Goal: Information Seeking & Learning: Learn about a topic

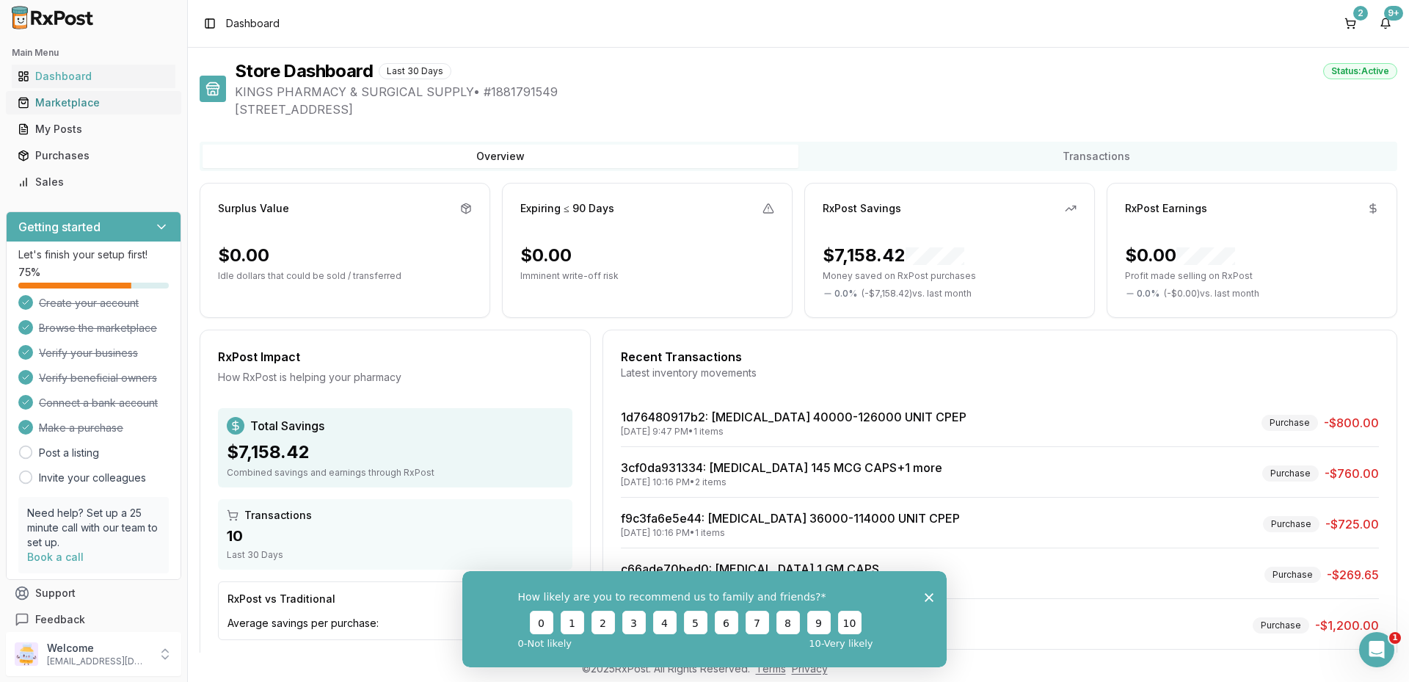
click at [79, 103] on div "Marketplace" at bounding box center [94, 102] width 152 height 15
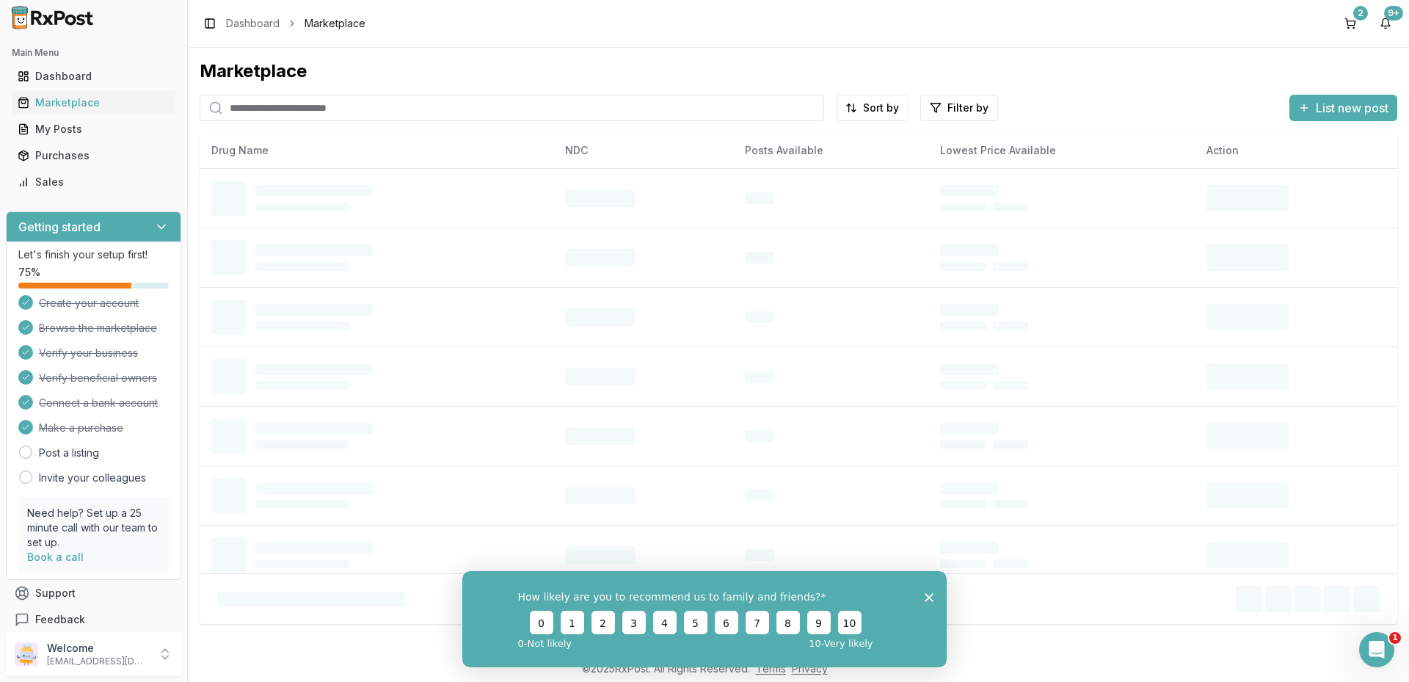
click at [274, 113] on input "search" at bounding box center [512, 108] width 624 height 26
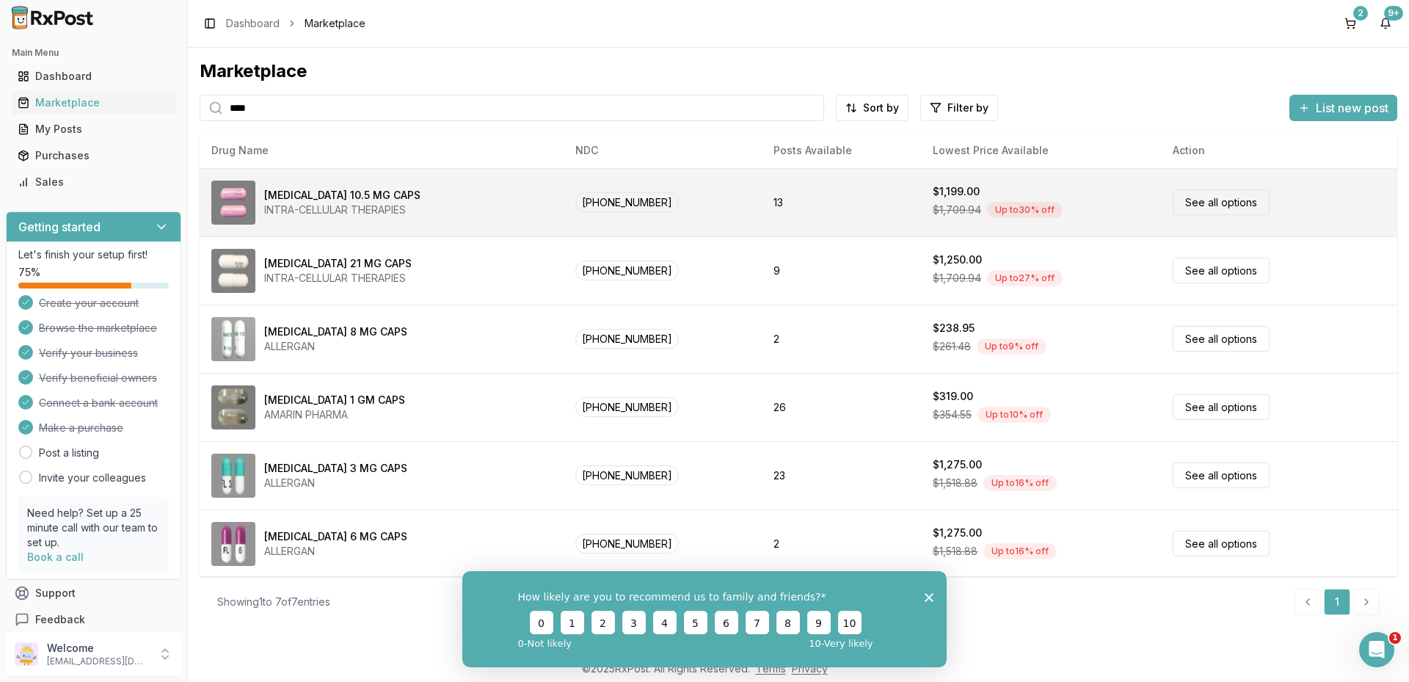
type input "****"
click at [382, 214] on div "INTRA-CELLULAR THERAPIES" at bounding box center [342, 210] width 156 height 15
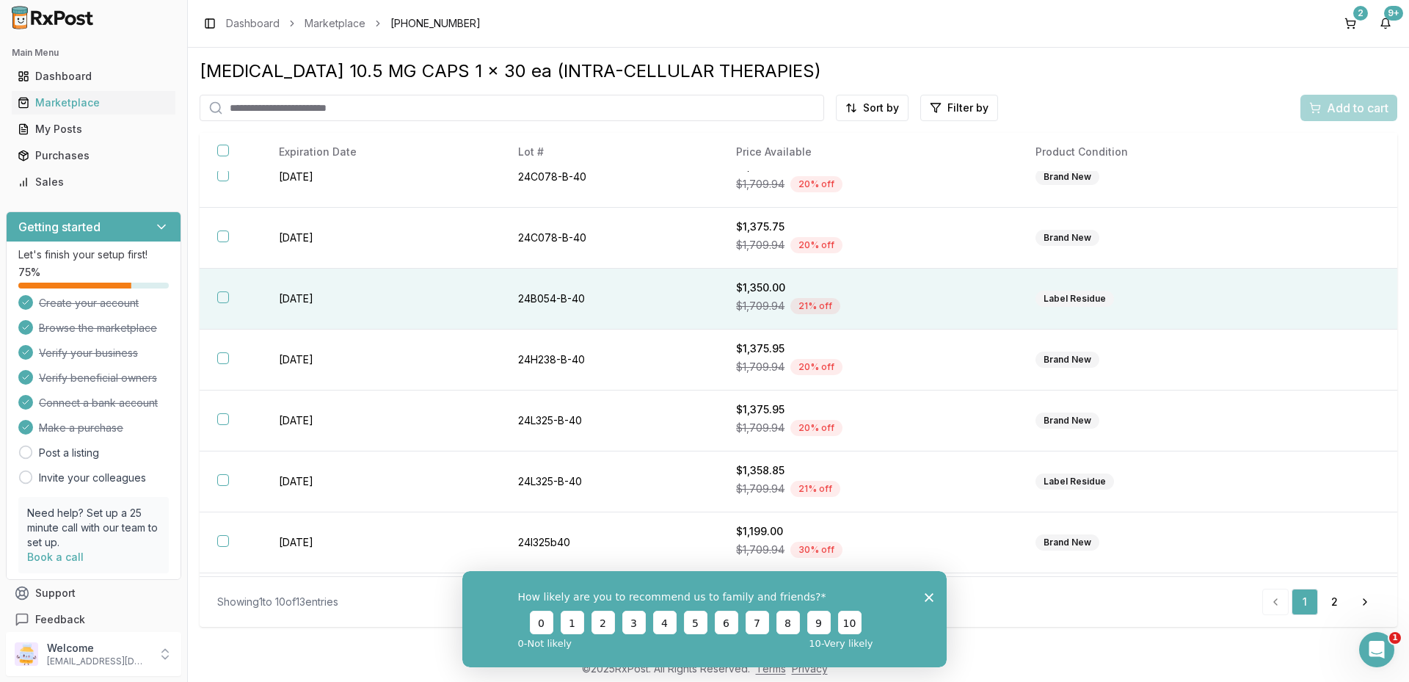
scroll to position [204, 0]
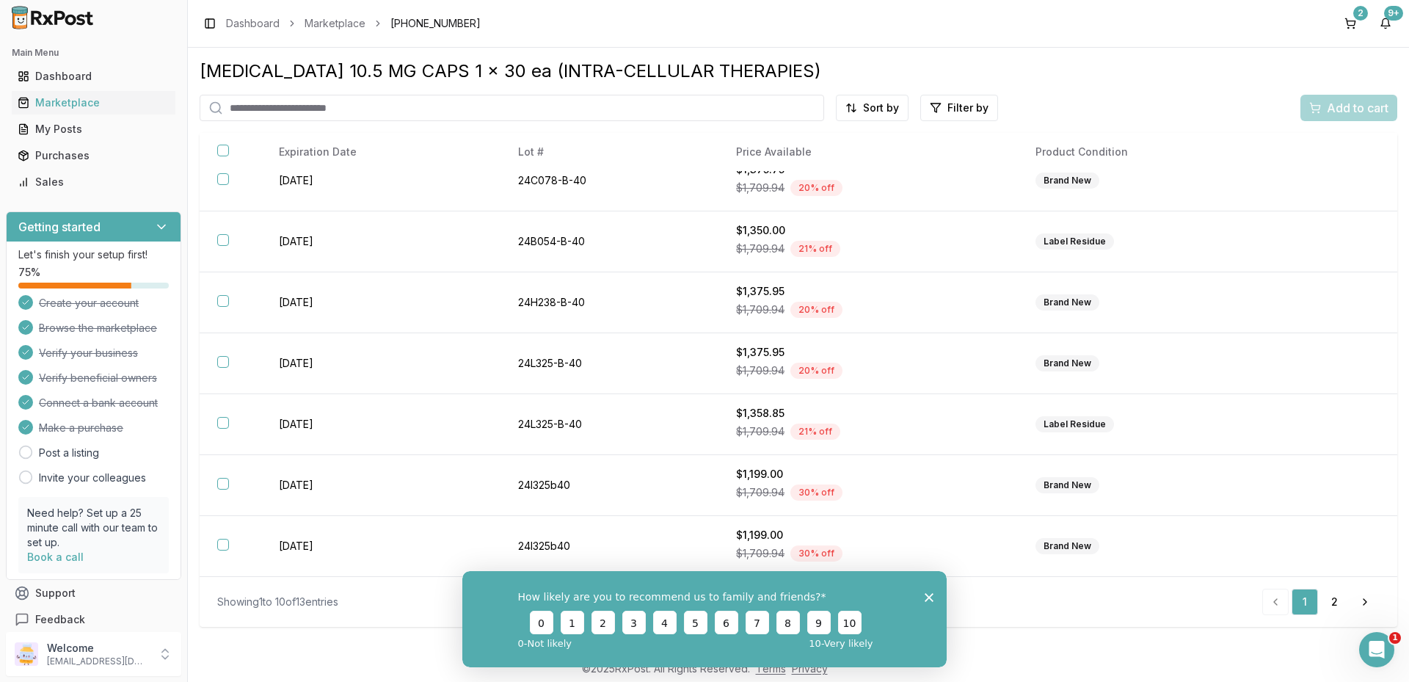
click at [929, 593] on icon "Close survey" at bounding box center [929, 596] width 9 height 9
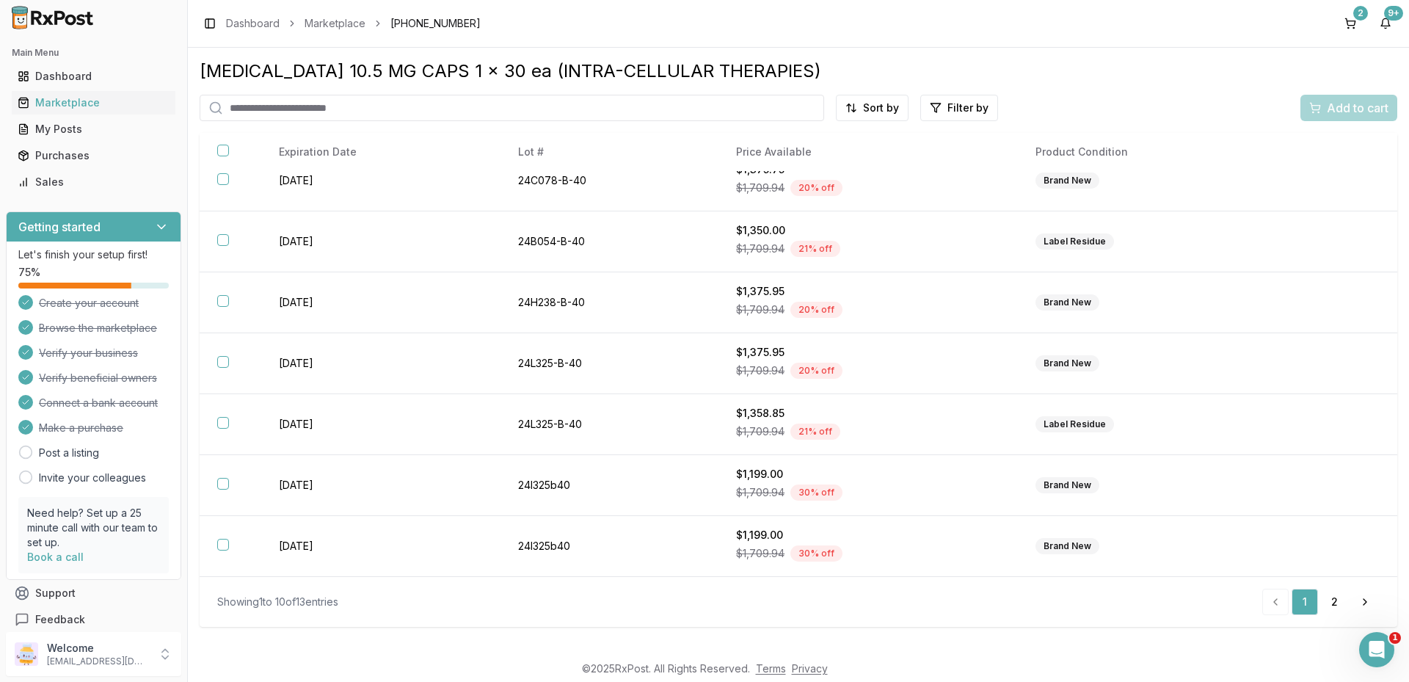
click at [420, 97] on input "search" at bounding box center [512, 108] width 624 height 26
type input "******"
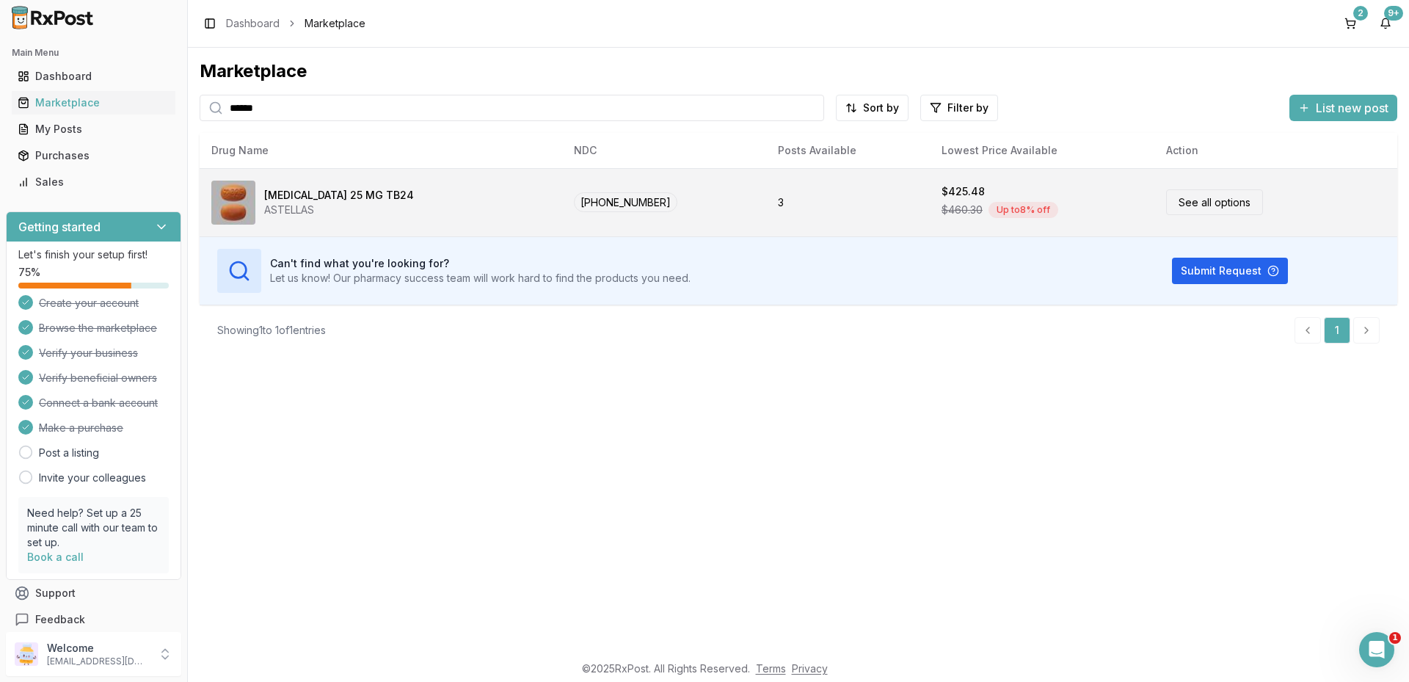
click at [1199, 196] on link "See all options" at bounding box center [1214, 202] width 97 height 26
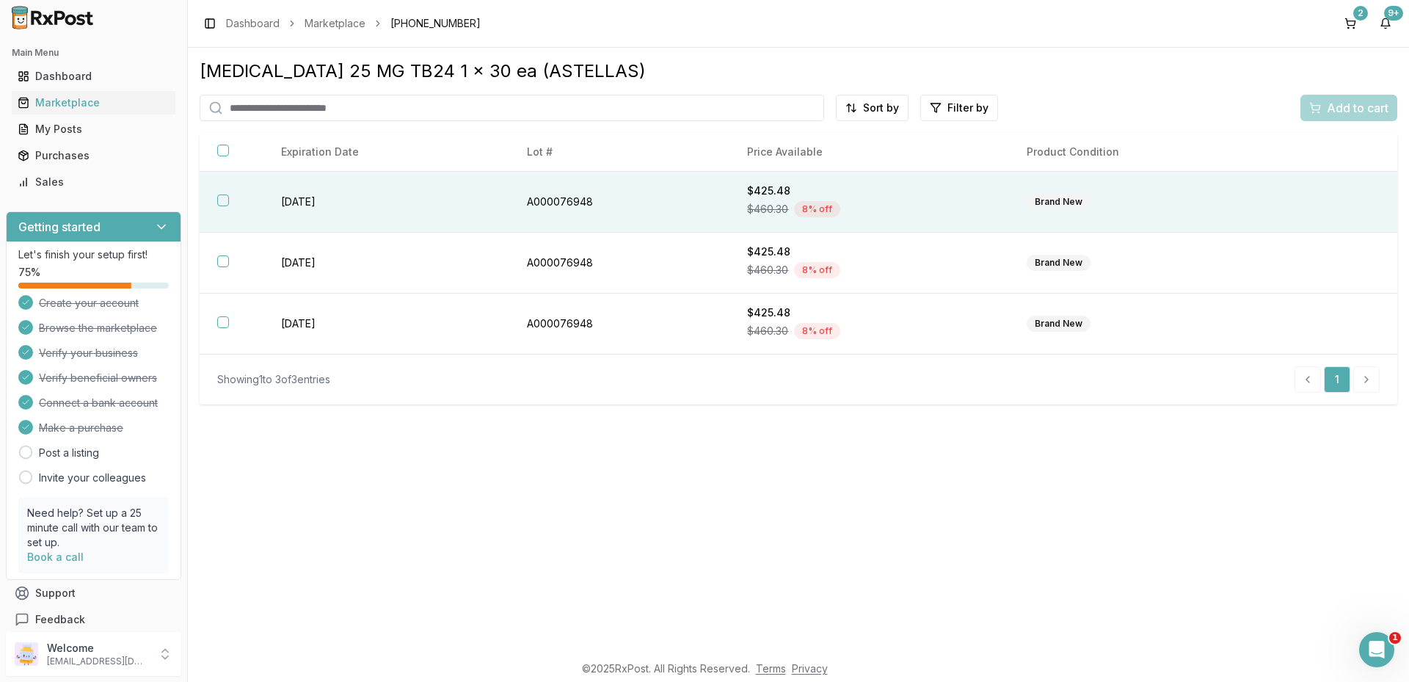
click at [346, 211] on td "2028-02-29" at bounding box center [386, 202] width 246 height 61
click at [82, 81] on div "Dashboard" at bounding box center [94, 76] width 152 height 15
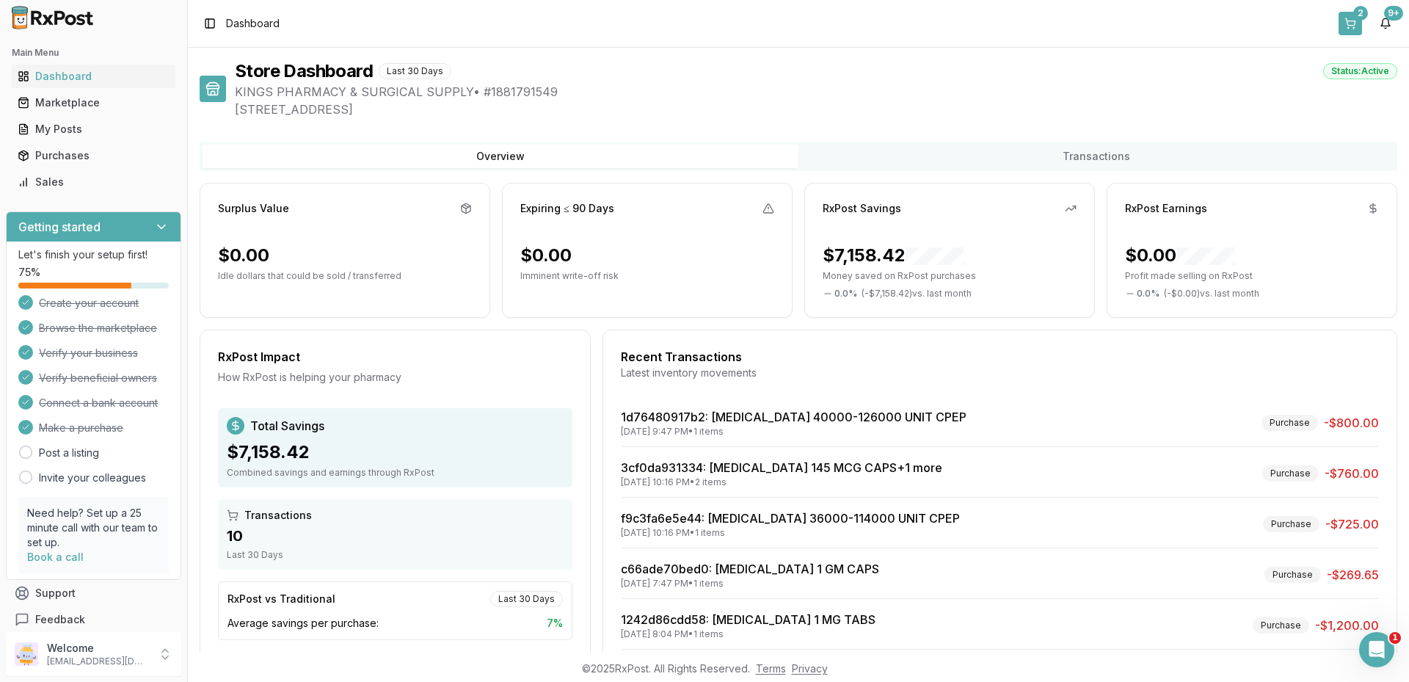
click at [1354, 29] on button "2" at bounding box center [1349, 23] width 23 height 23
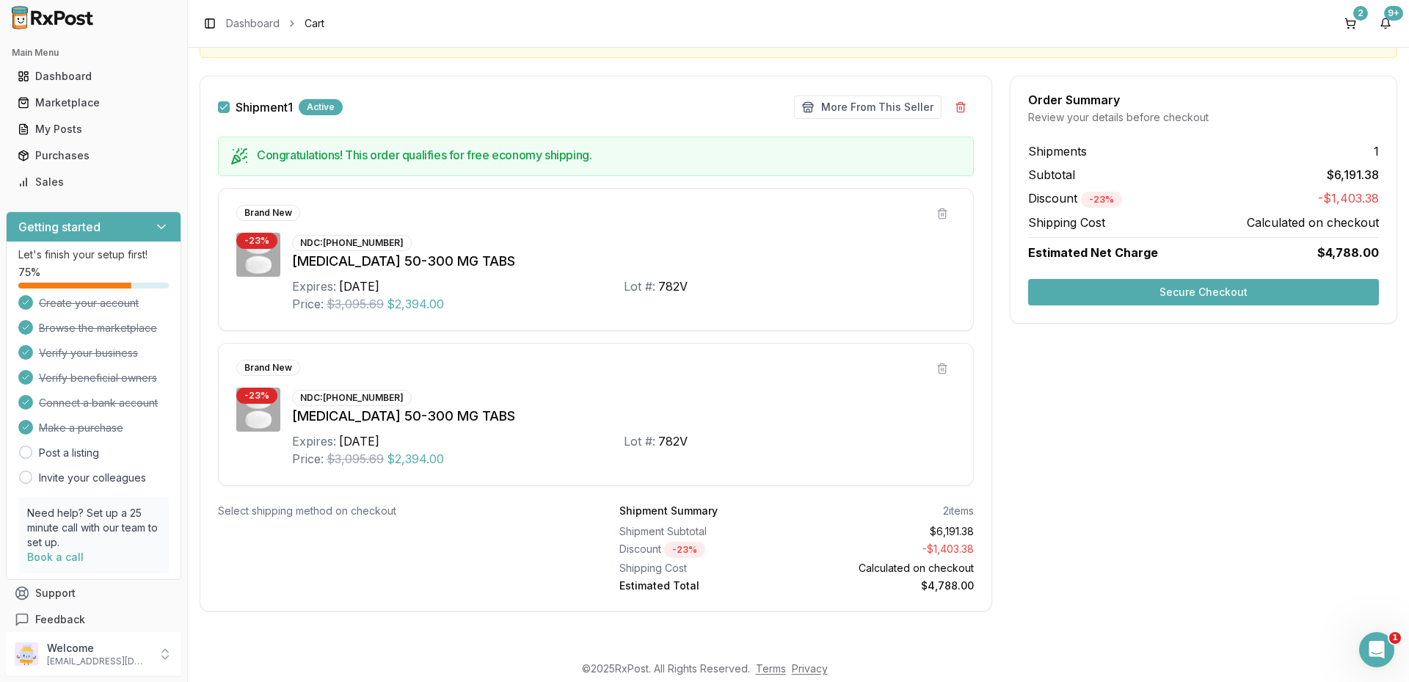
scroll to position [128, 0]
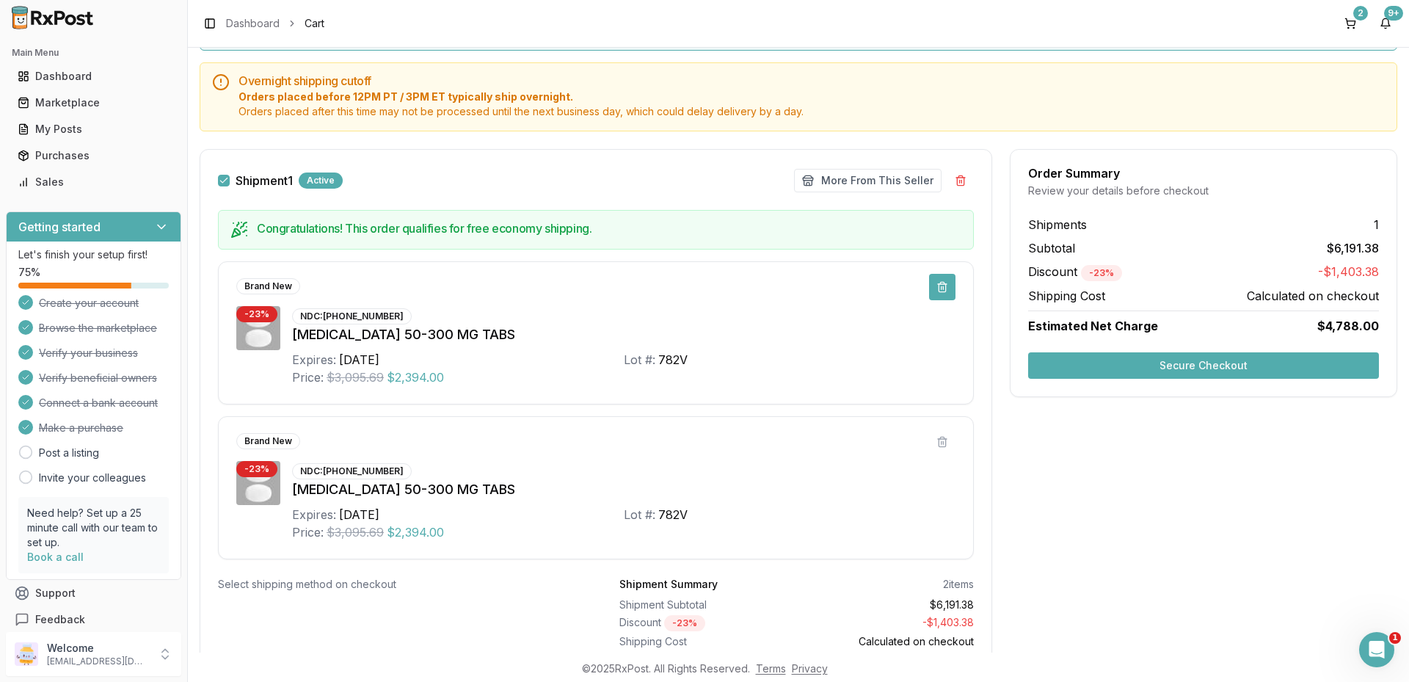
click at [939, 283] on button at bounding box center [942, 287] width 26 height 26
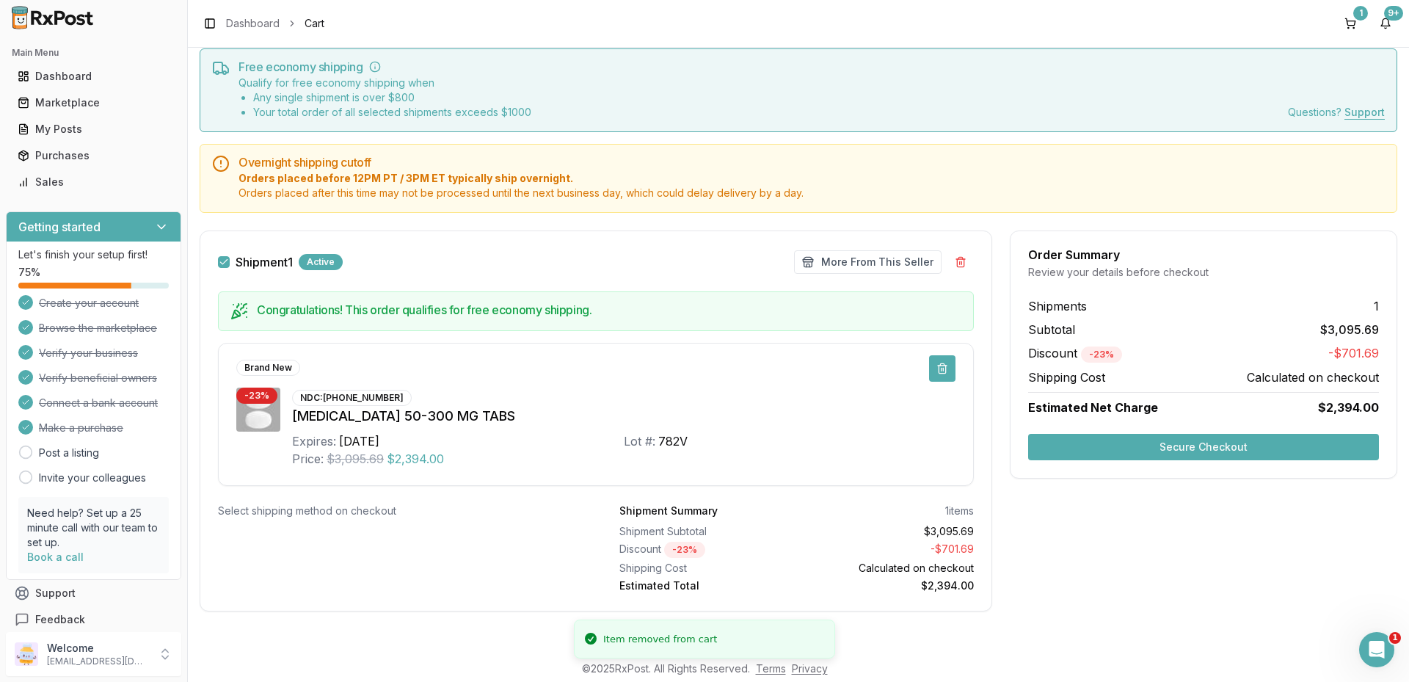
click at [937, 365] on button at bounding box center [942, 368] width 26 height 26
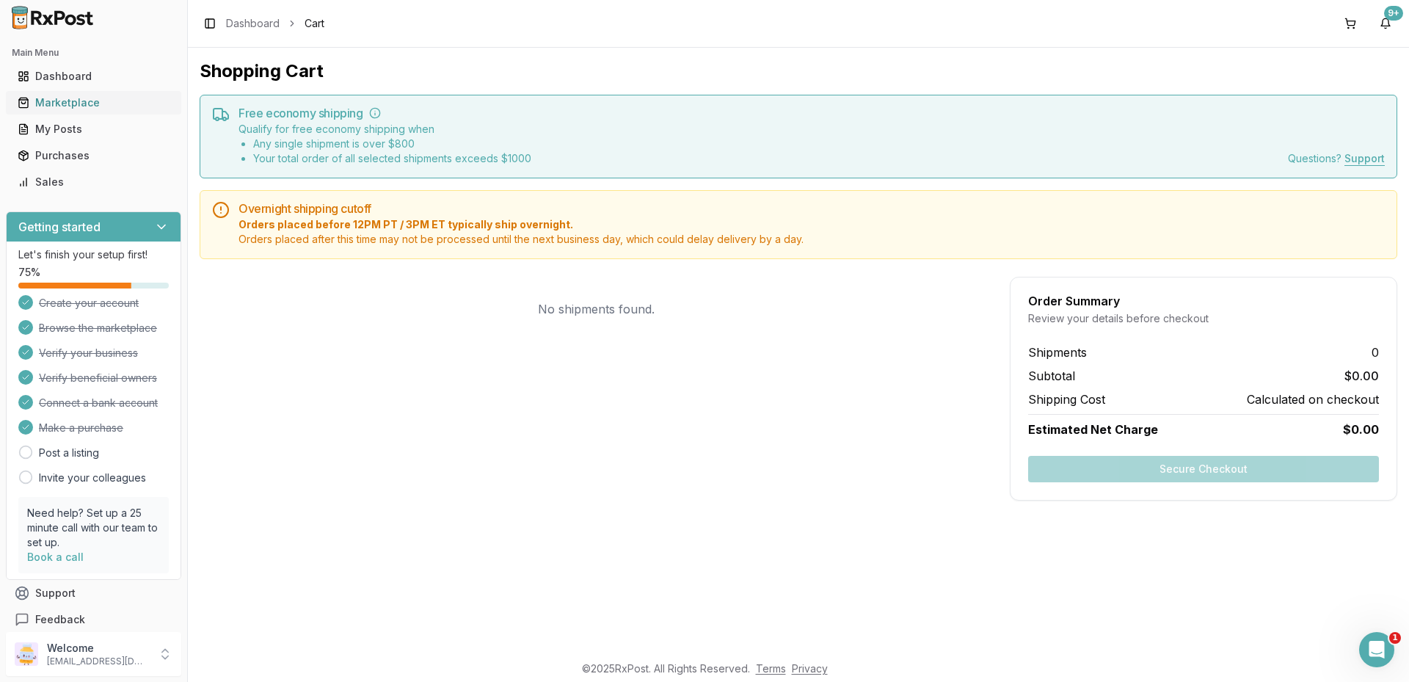
click at [90, 108] on div "Marketplace" at bounding box center [94, 102] width 152 height 15
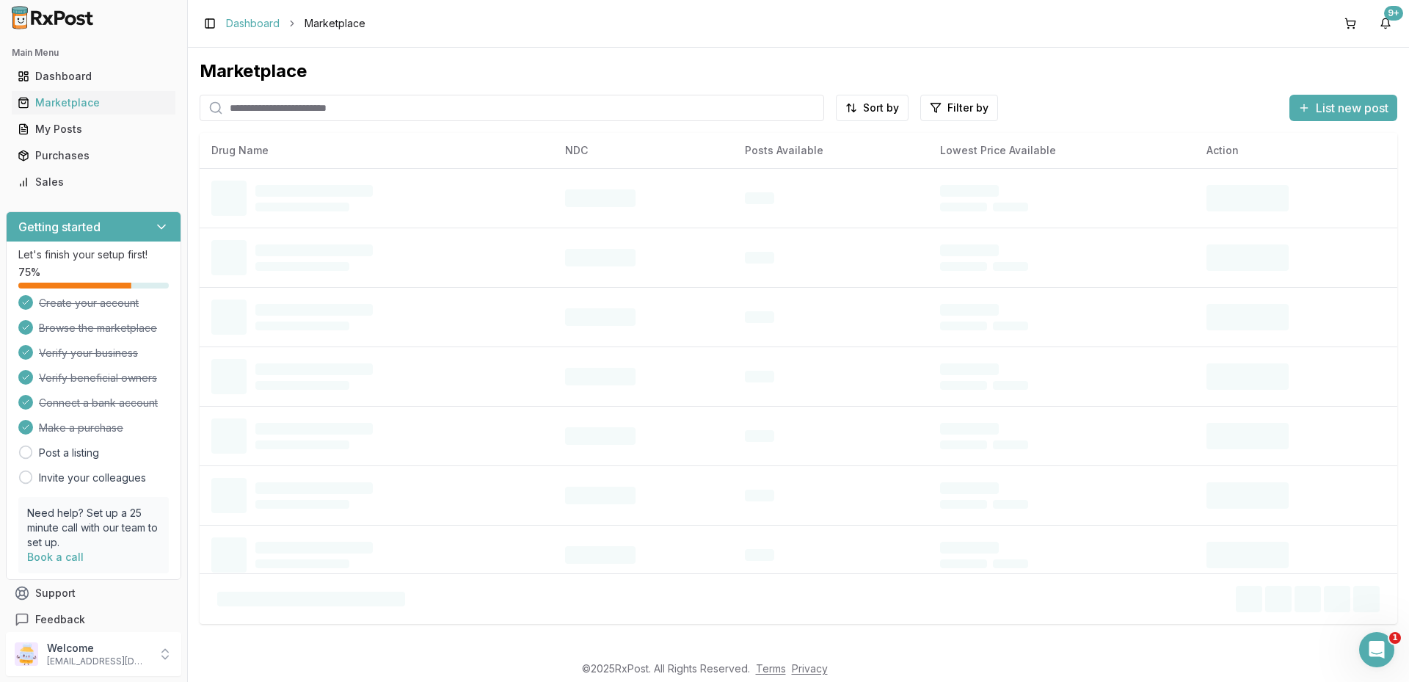
click at [266, 22] on link "Dashboard" at bounding box center [253, 23] width 54 height 15
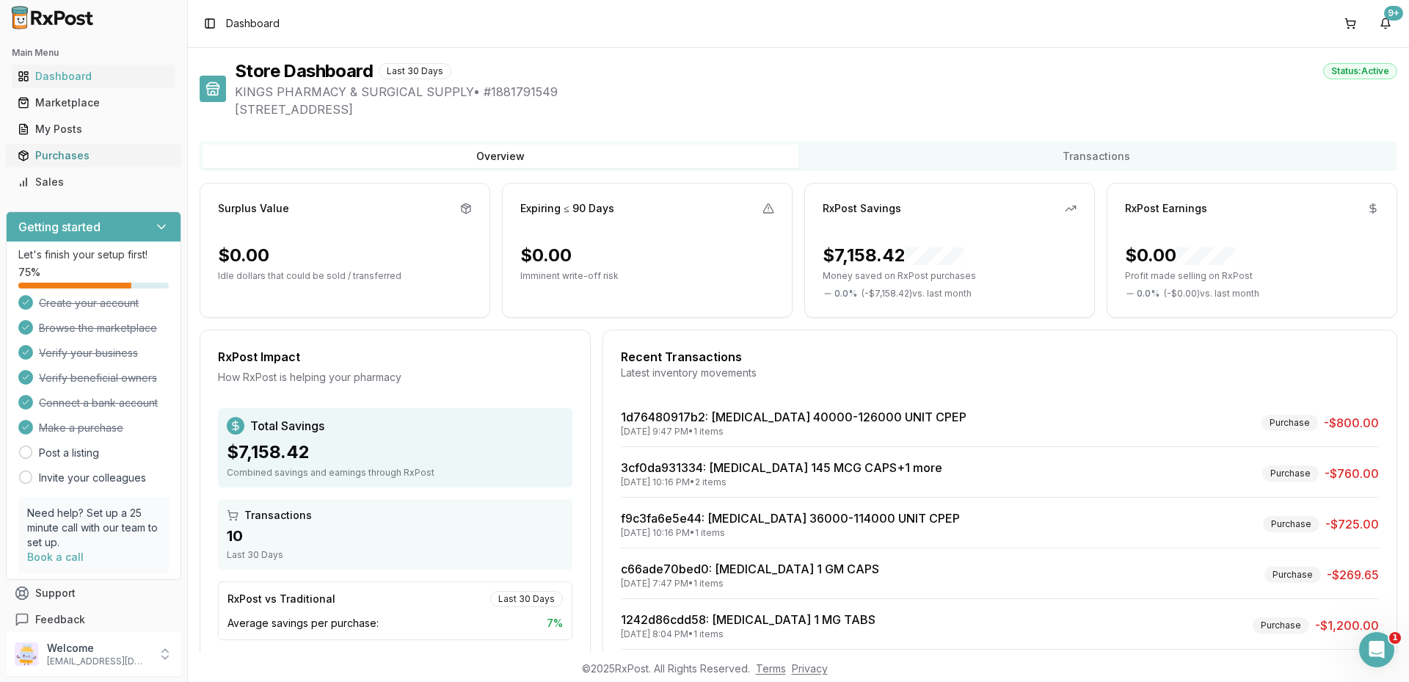
click at [82, 151] on div "Purchases" at bounding box center [94, 155] width 152 height 15
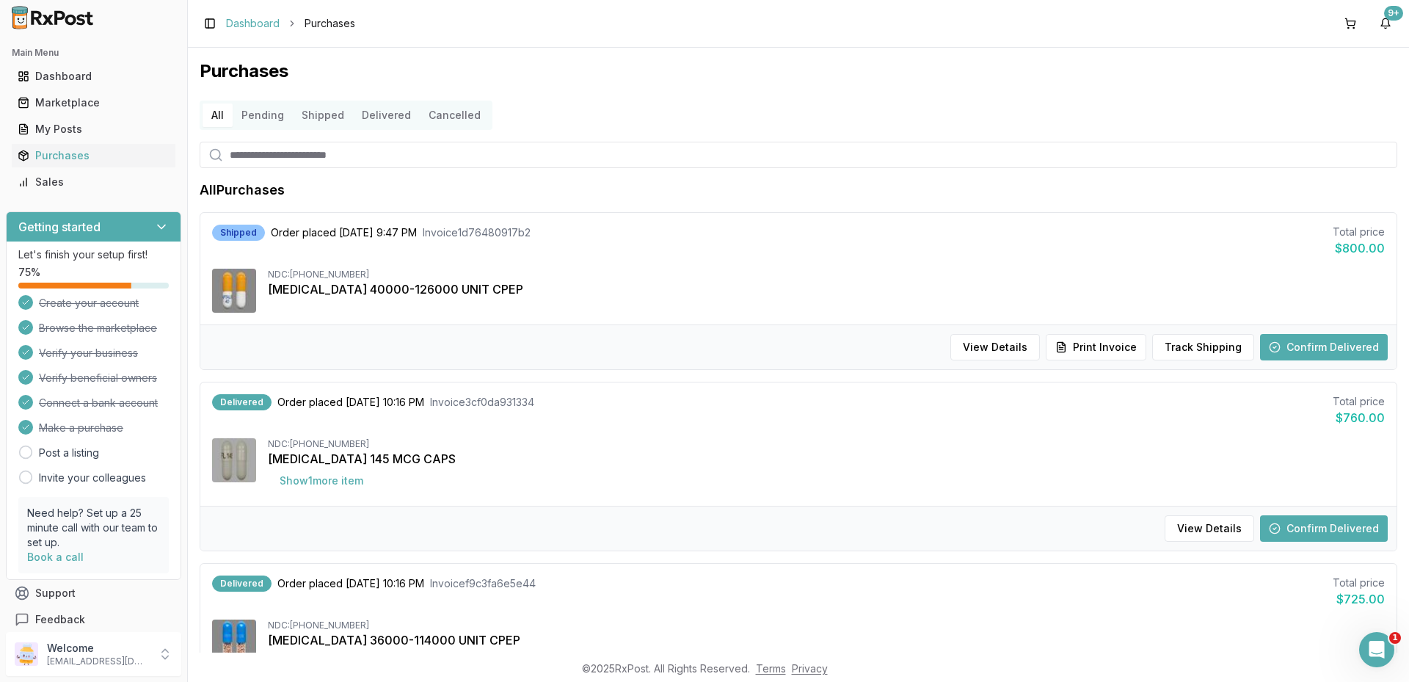
click at [241, 26] on link "Dashboard" at bounding box center [253, 23] width 54 height 15
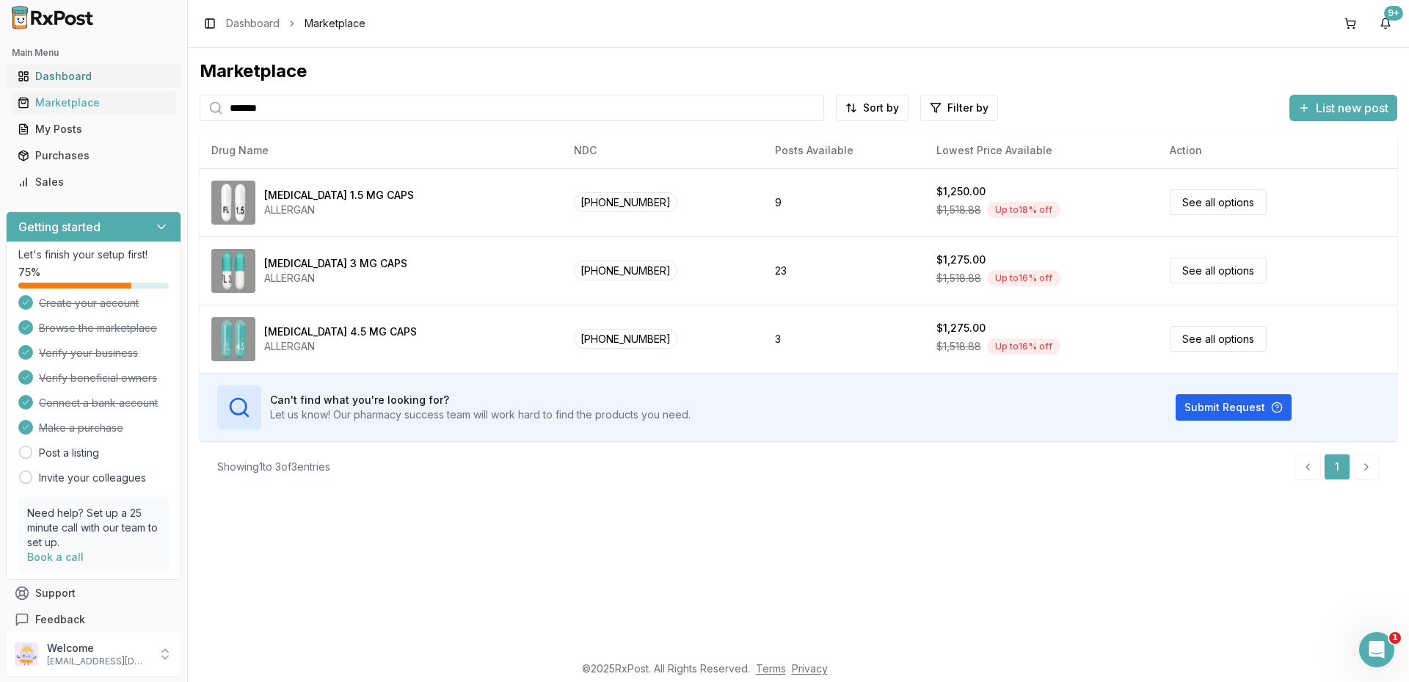
click at [51, 68] on link "Dashboard" at bounding box center [94, 76] width 164 height 26
